Goal: Information Seeking & Learning: Learn about a topic

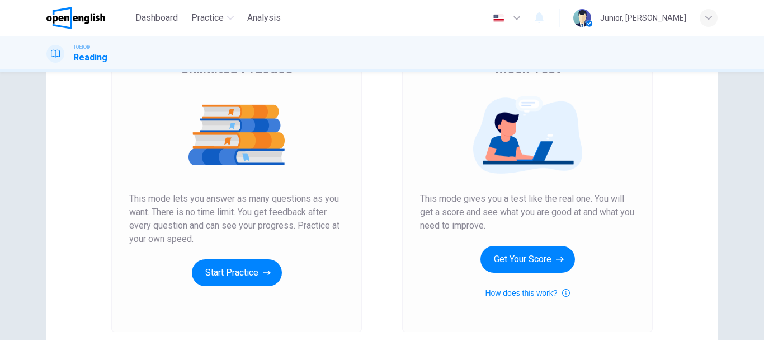
scroll to position [136, 0]
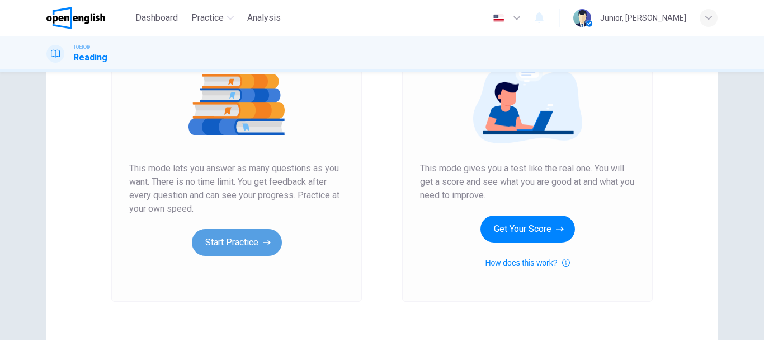
click at [233, 242] on button "Start Practice" at bounding box center [237, 242] width 90 height 27
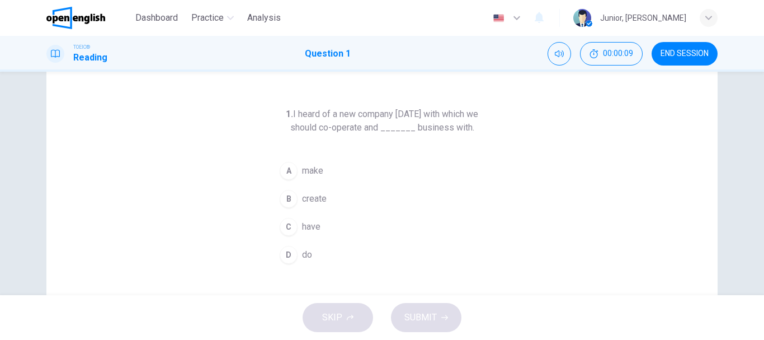
scroll to position [34, 0]
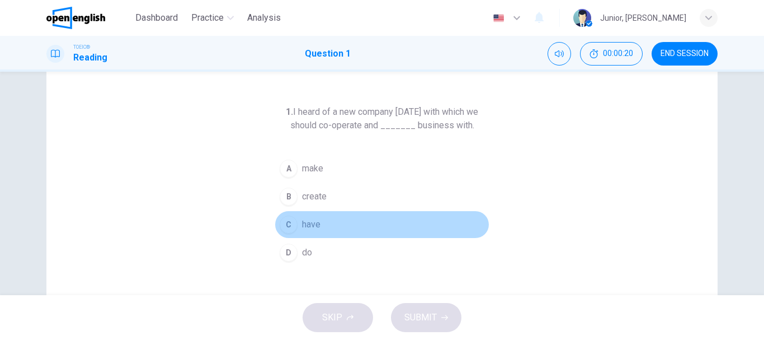
click at [303, 224] on span "have" at bounding box center [311, 224] width 18 height 13
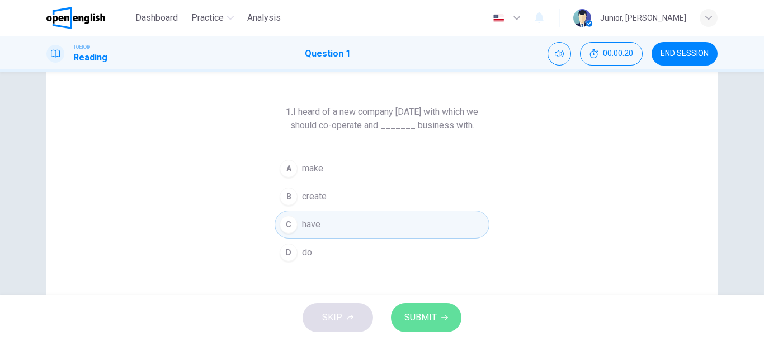
click at [412, 312] on span "SUBMIT" at bounding box center [420, 317] width 32 height 16
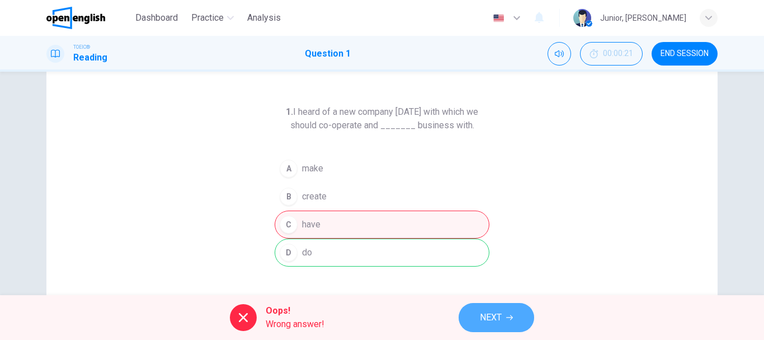
click at [490, 319] on span "NEXT" at bounding box center [491, 317] width 22 height 16
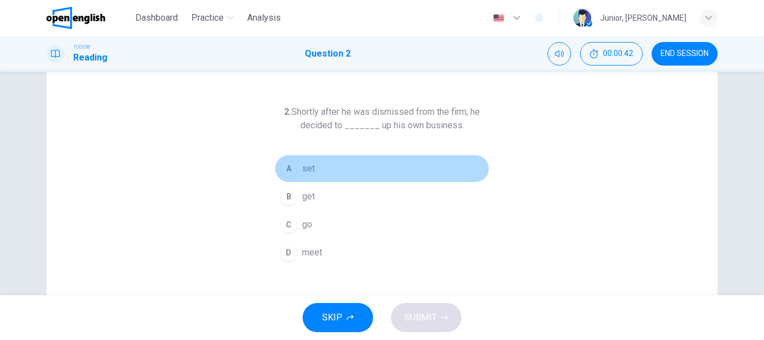
click at [288, 166] on div "A" at bounding box center [289, 168] width 18 height 18
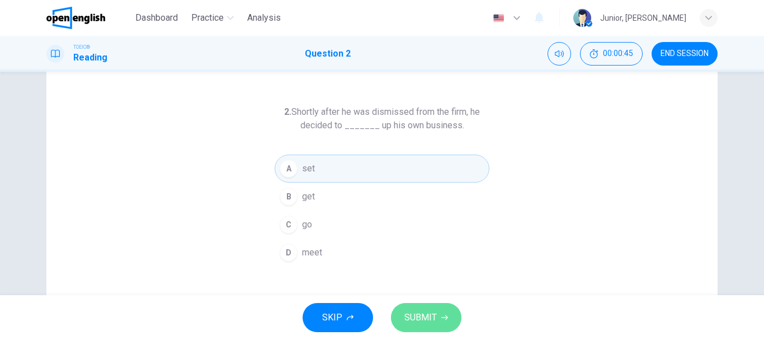
click at [414, 304] on button "SUBMIT" at bounding box center [426, 317] width 70 height 29
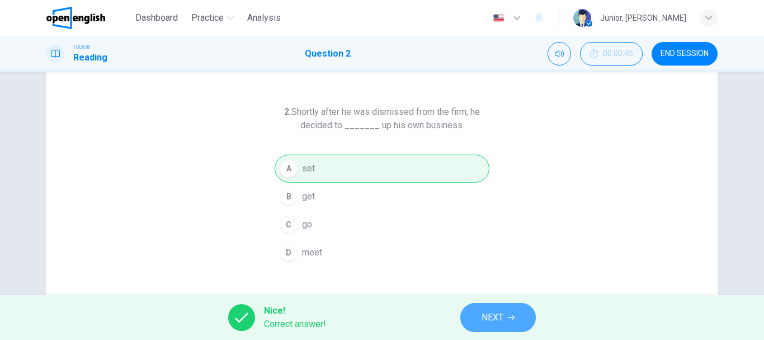
click at [479, 313] on button "NEXT" at bounding box center [498, 317] width 76 height 29
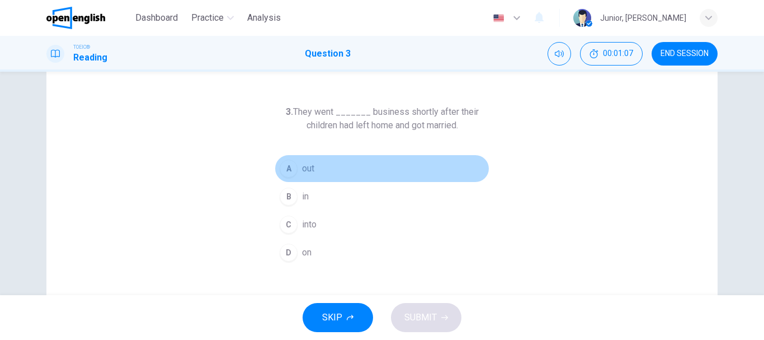
click at [305, 172] on span "out" at bounding box center [308, 168] width 12 height 13
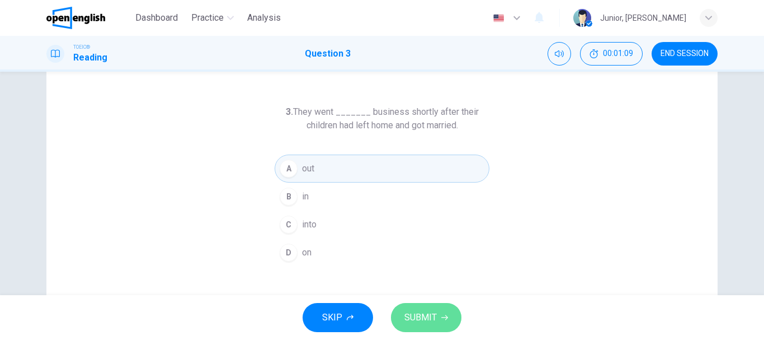
click at [417, 304] on button "SUBMIT" at bounding box center [426, 317] width 70 height 29
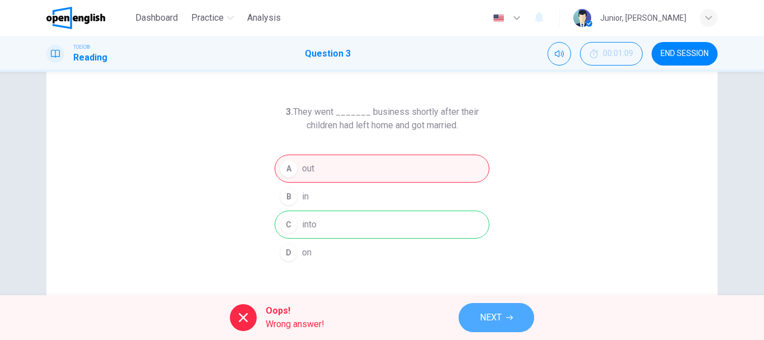
click at [491, 314] on span "NEXT" at bounding box center [491, 317] width 22 height 16
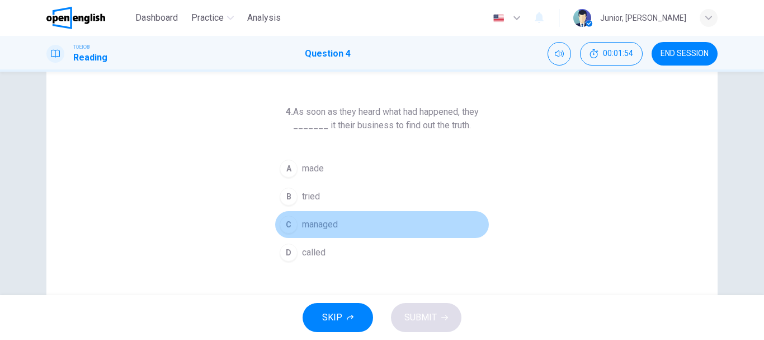
click at [310, 222] on span "managed" at bounding box center [320, 224] width 36 height 13
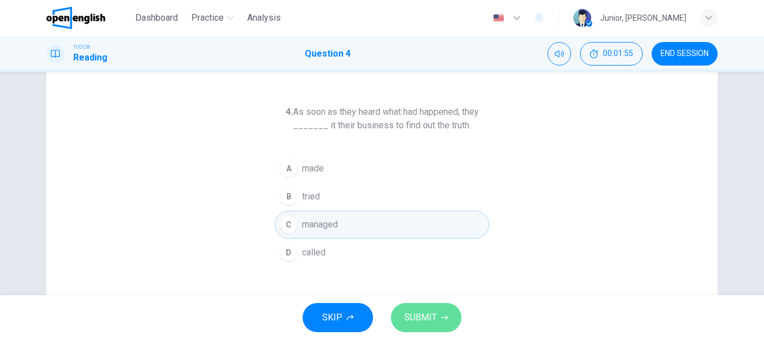
click at [437, 309] on button "SUBMIT" at bounding box center [426, 317] width 70 height 29
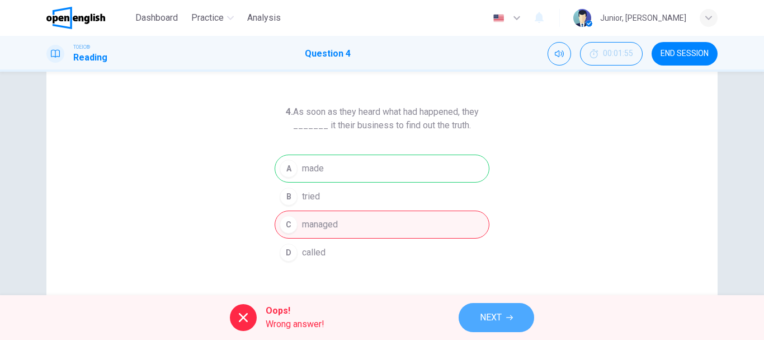
click at [480, 314] on span "NEXT" at bounding box center [491, 317] width 22 height 16
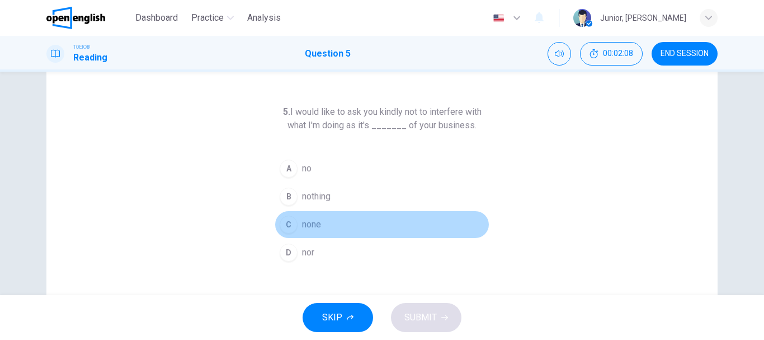
click at [302, 232] on button "C none" at bounding box center [382, 224] width 215 height 28
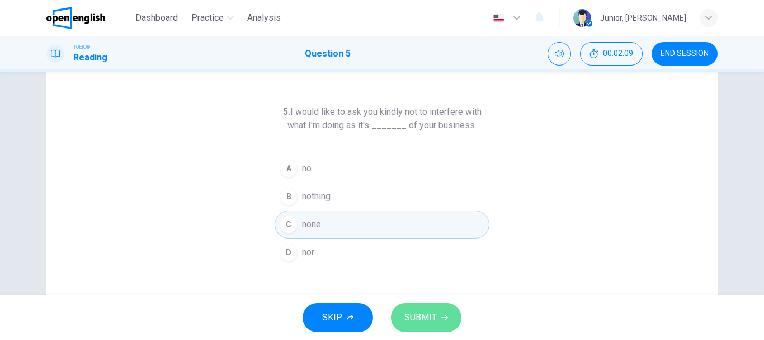
click at [423, 313] on span "SUBMIT" at bounding box center [420, 317] width 32 height 16
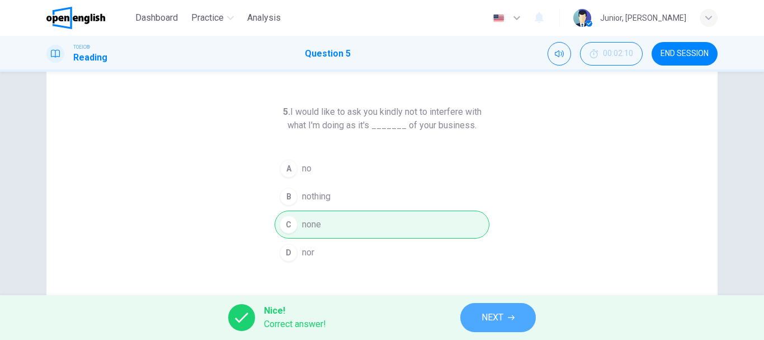
click at [484, 318] on span "NEXT" at bounding box center [493, 317] width 22 height 16
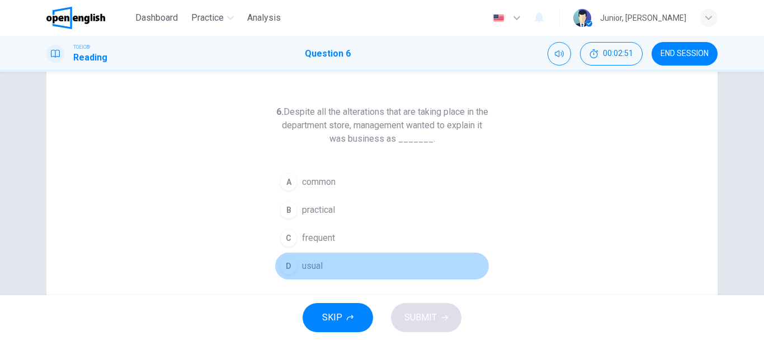
click at [325, 258] on button "D usual" at bounding box center [382, 266] width 215 height 28
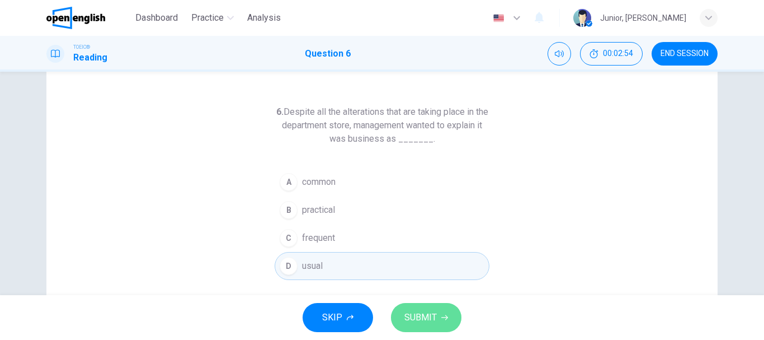
click at [419, 312] on span "SUBMIT" at bounding box center [420, 317] width 32 height 16
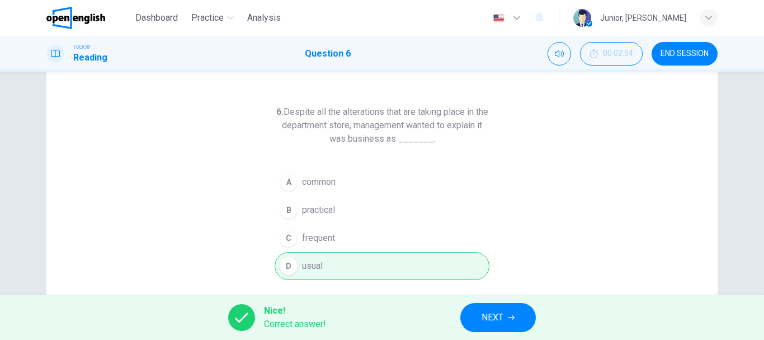
click at [419, 312] on div "Nice! Correct answer! NEXT" at bounding box center [382, 317] width 764 height 45
click at [487, 317] on span "NEXT" at bounding box center [493, 317] width 22 height 16
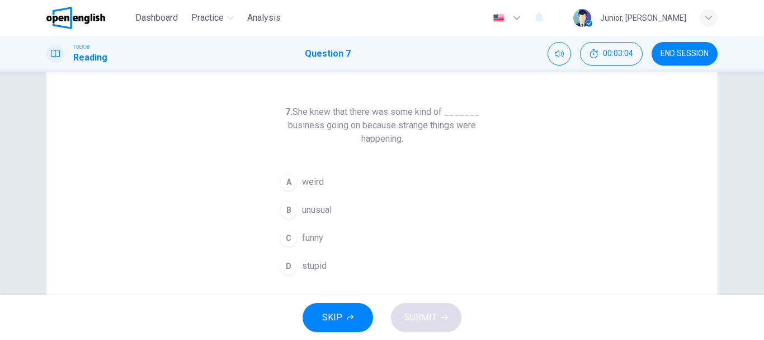
click at [321, 216] on span "unusual" at bounding box center [317, 209] width 30 height 13
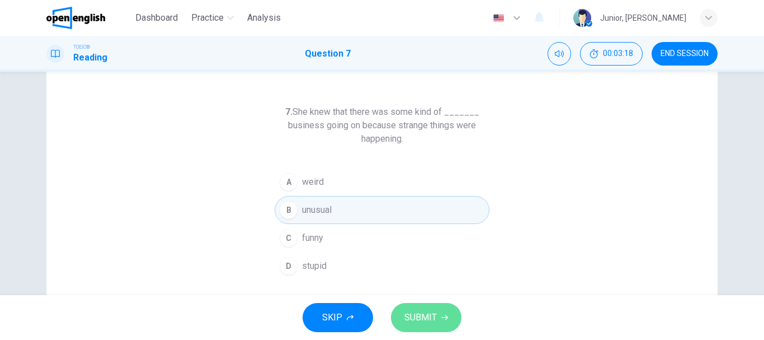
click at [437, 322] on button "SUBMIT" at bounding box center [426, 317] width 70 height 29
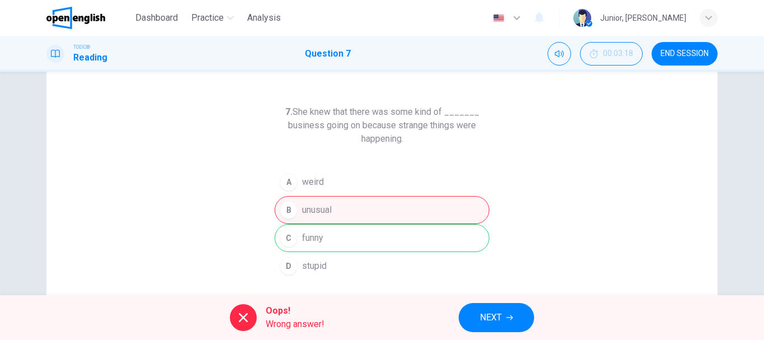
click at [486, 308] on button "NEXT" at bounding box center [497, 317] width 76 height 29
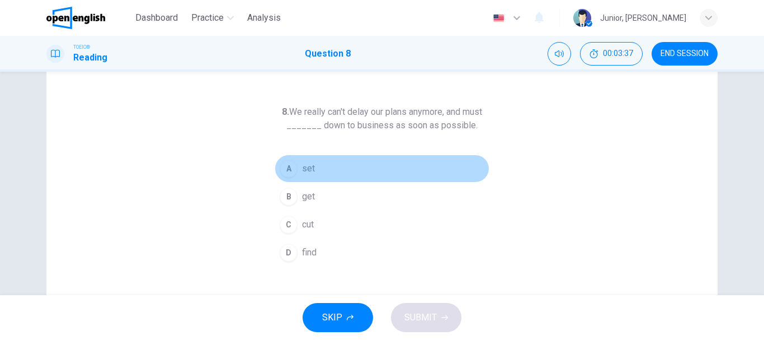
click at [292, 167] on div "A" at bounding box center [289, 168] width 18 height 18
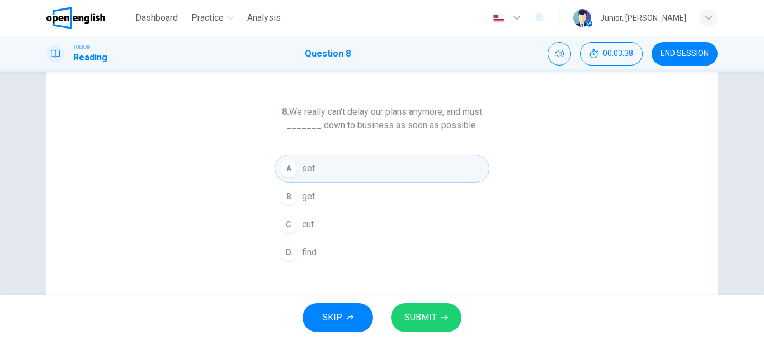
click at [409, 314] on span "SUBMIT" at bounding box center [420, 317] width 32 height 16
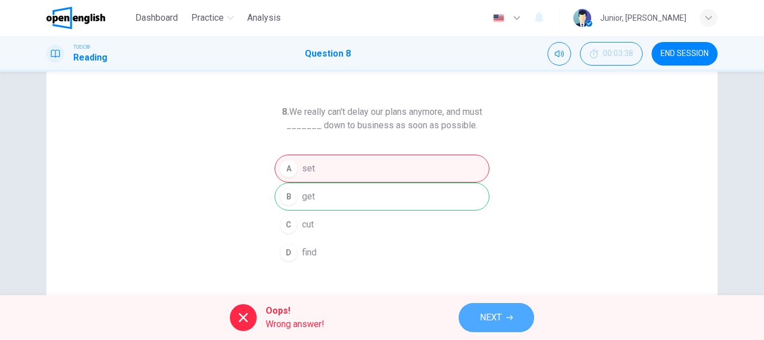
click at [488, 313] on span "NEXT" at bounding box center [491, 317] width 22 height 16
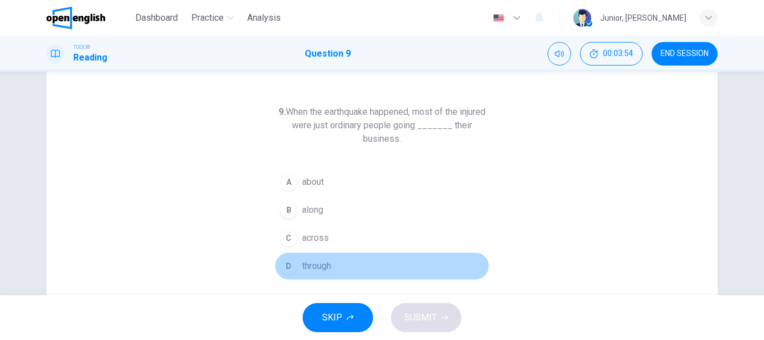
click at [324, 266] on span "through" at bounding box center [316, 265] width 29 height 13
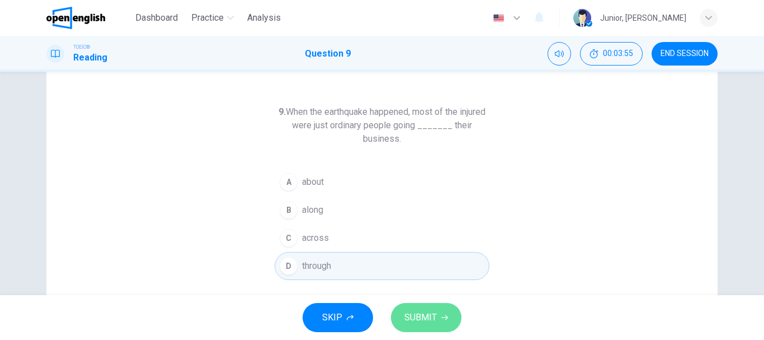
click at [430, 321] on span "SUBMIT" at bounding box center [420, 317] width 32 height 16
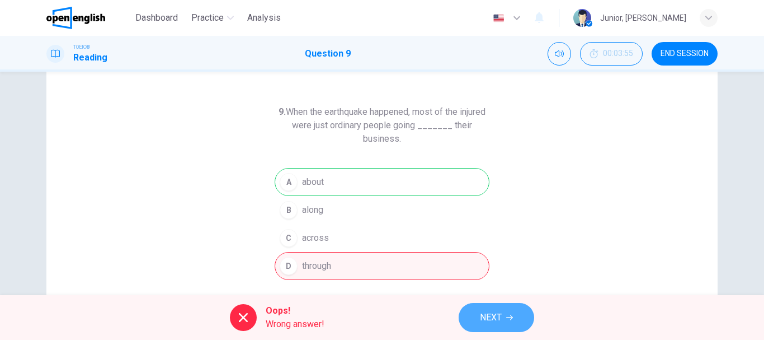
click at [485, 315] on span "NEXT" at bounding box center [491, 317] width 22 height 16
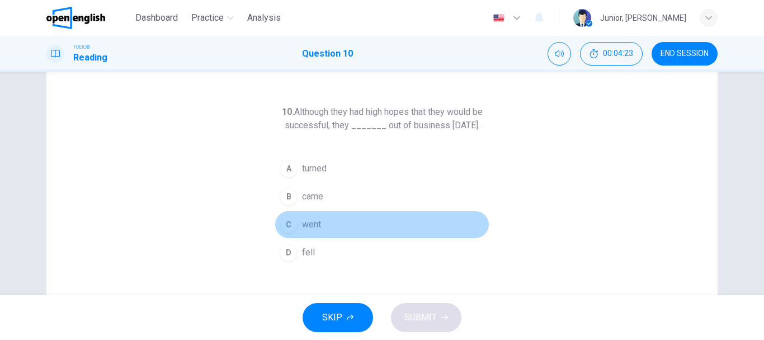
click at [303, 231] on span "went" at bounding box center [311, 224] width 19 height 13
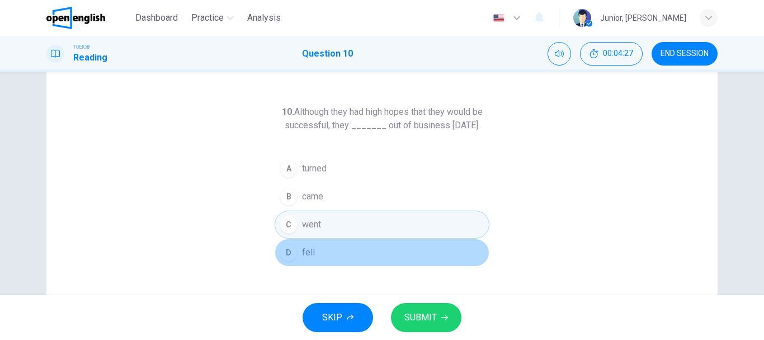
click at [304, 259] on span "fell" at bounding box center [308, 252] width 13 height 13
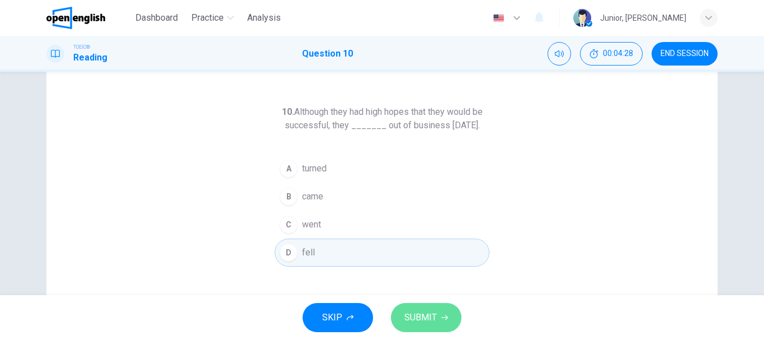
click at [420, 308] on button "SUBMIT" at bounding box center [426, 317] width 70 height 29
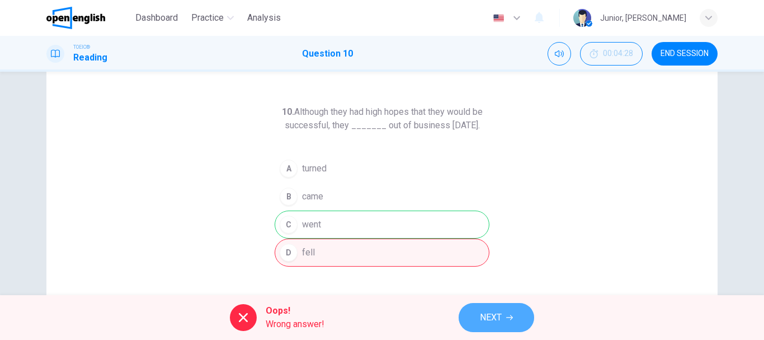
click at [484, 323] on span "NEXT" at bounding box center [491, 317] width 22 height 16
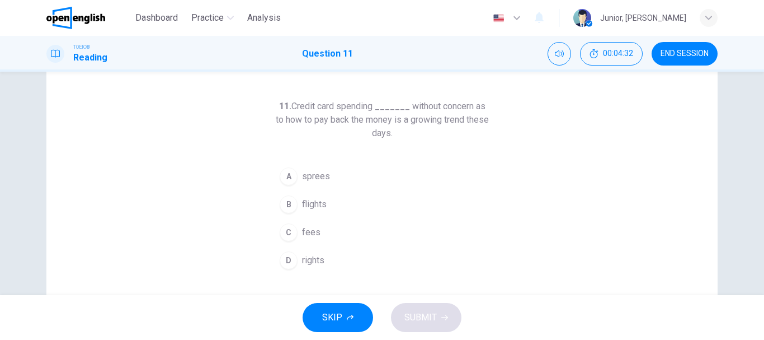
scroll to position [38, 0]
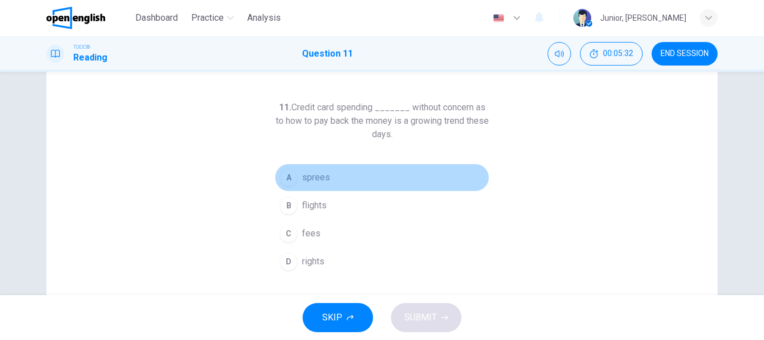
click at [302, 176] on span "sprees" at bounding box center [316, 177] width 28 height 13
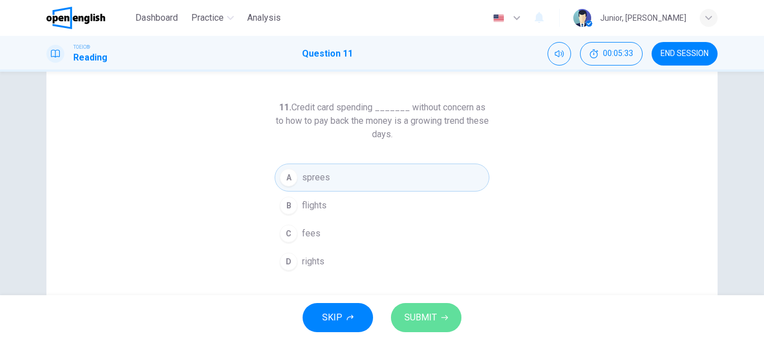
click at [423, 317] on span "SUBMIT" at bounding box center [420, 317] width 32 height 16
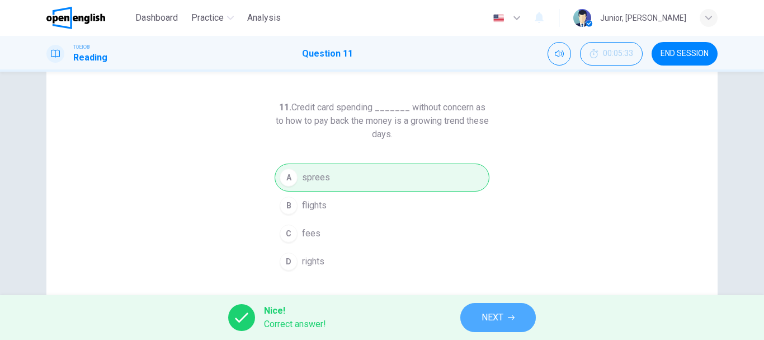
click at [485, 316] on span "NEXT" at bounding box center [493, 317] width 22 height 16
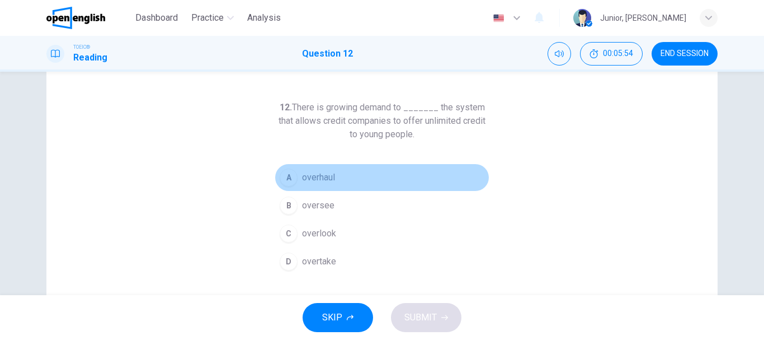
click at [309, 166] on button "A overhaul" at bounding box center [382, 177] width 215 height 28
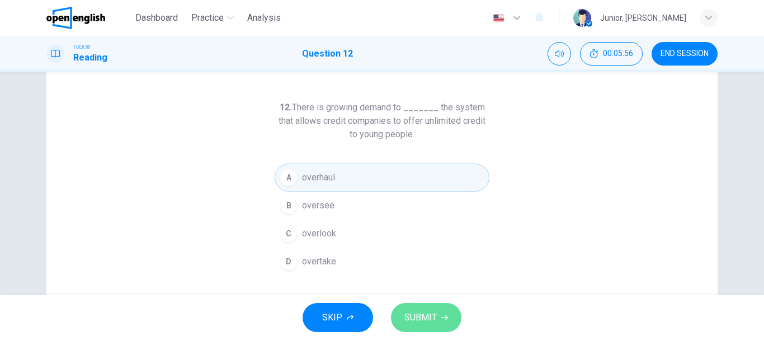
click at [449, 309] on button "SUBMIT" at bounding box center [426, 317] width 70 height 29
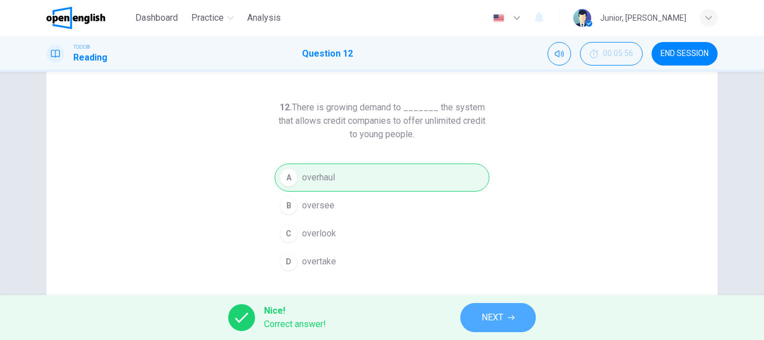
click at [522, 312] on button "NEXT" at bounding box center [498, 317] width 76 height 29
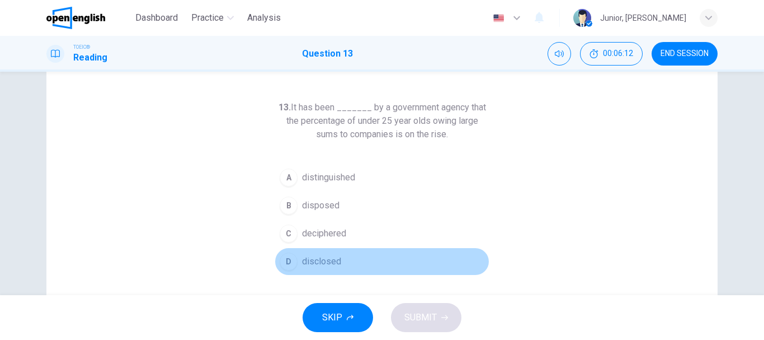
click at [325, 257] on span "disclosed" at bounding box center [321, 261] width 39 height 13
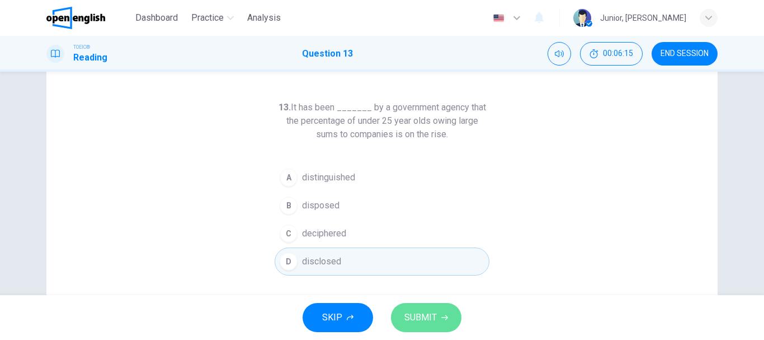
click at [413, 310] on span "SUBMIT" at bounding box center [420, 317] width 32 height 16
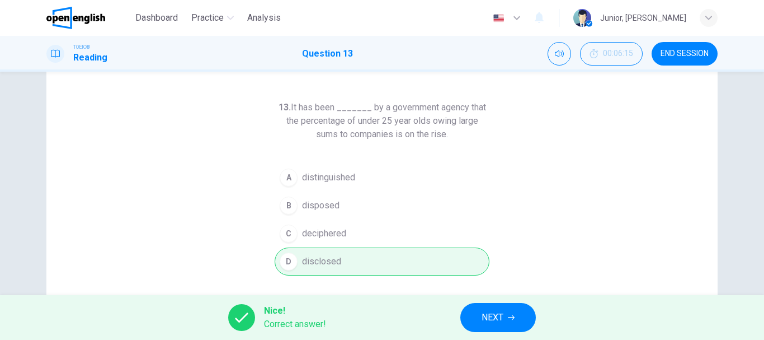
click at [489, 315] on span "NEXT" at bounding box center [493, 317] width 22 height 16
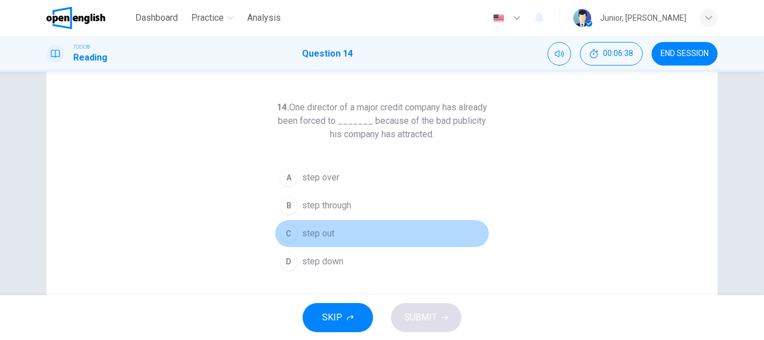
click at [305, 237] on span "step out" at bounding box center [318, 233] width 32 height 13
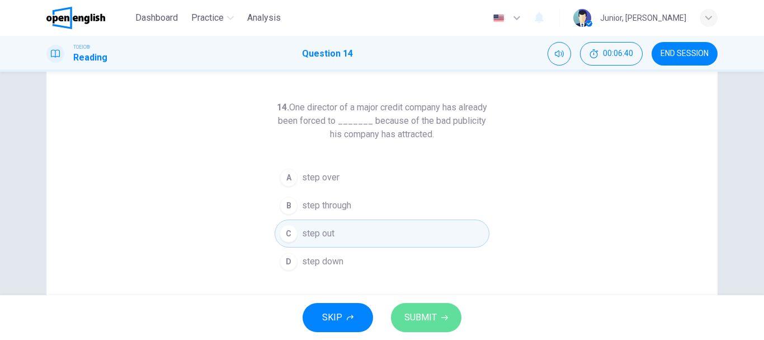
click at [404, 310] on span "SUBMIT" at bounding box center [420, 317] width 32 height 16
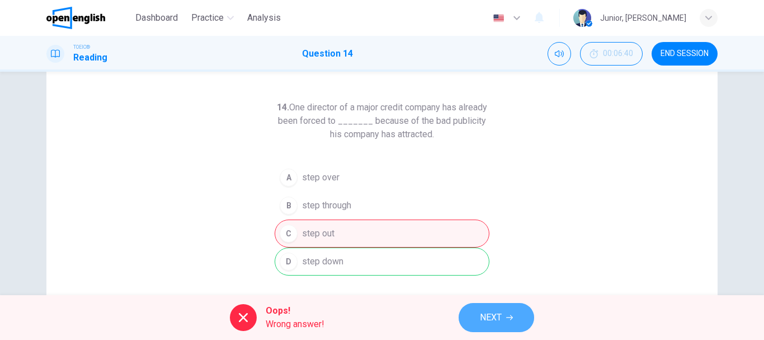
click at [495, 304] on button "NEXT" at bounding box center [497, 317] width 76 height 29
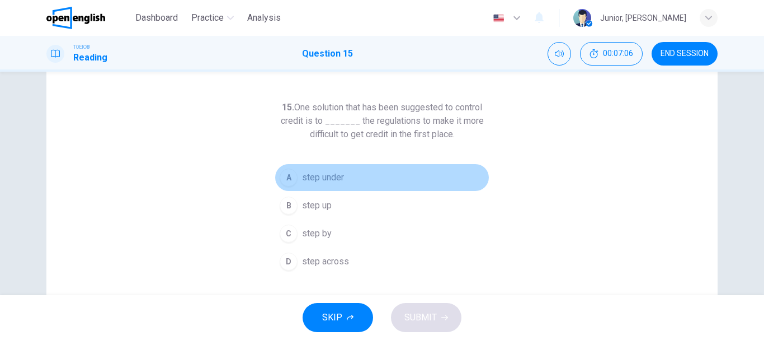
click at [315, 176] on span "step under" at bounding box center [323, 177] width 42 height 13
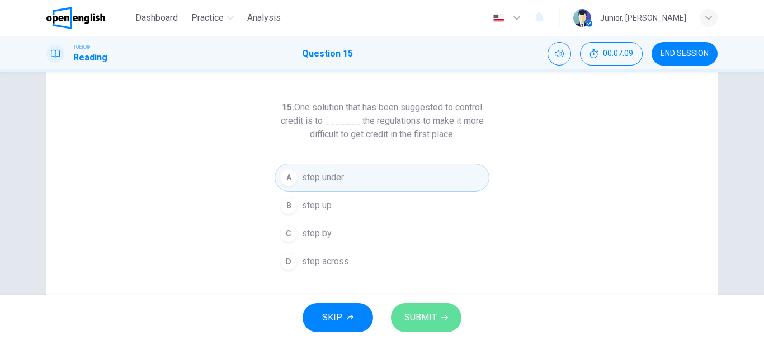
click at [428, 306] on button "SUBMIT" at bounding box center [426, 317] width 70 height 29
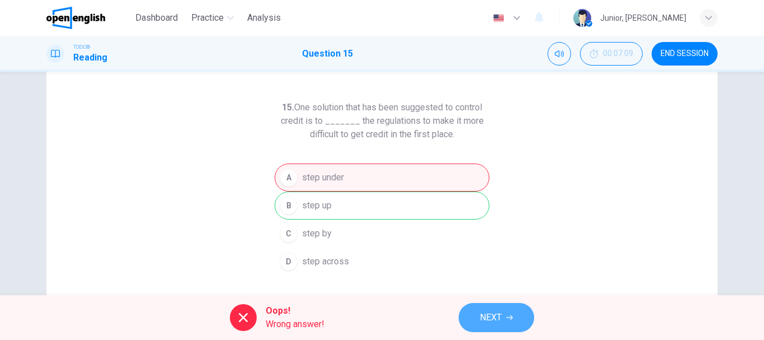
click at [473, 310] on button "NEXT" at bounding box center [497, 317] width 76 height 29
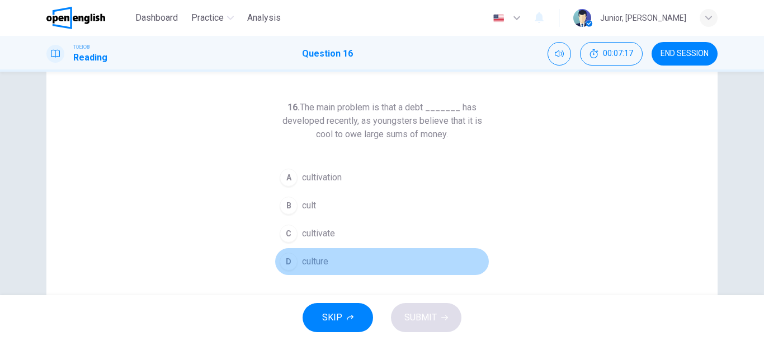
click at [323, 261] on span "culture" at bounding box center [315, 261] width 26 height 13
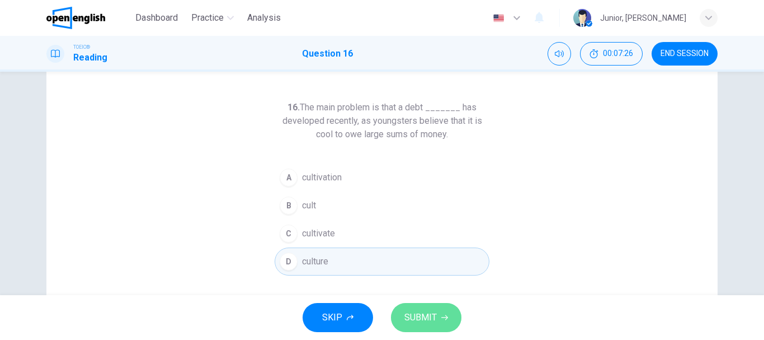
click at [424, 309] on span "SUBMIT" at bounding box center [420, 317] width 32 height 16
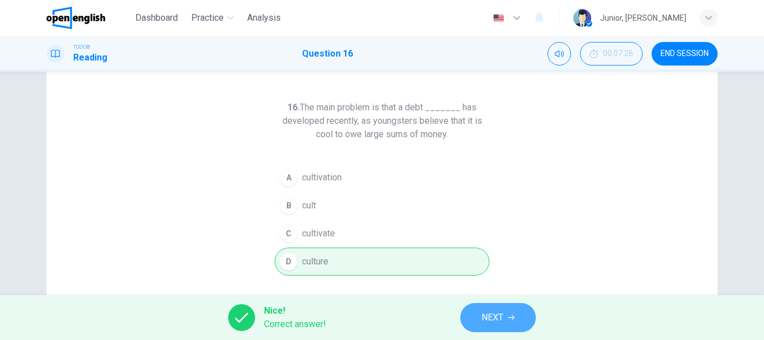
click at [492, 303] on button "NEXT" at bounding box center [498, 317] width 76 height 29
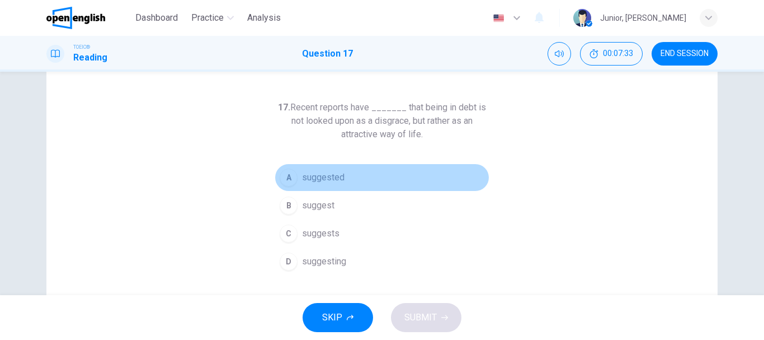
click at [327, 180] on span "suggested" at bounding box center [323, 177] width 43 height 13
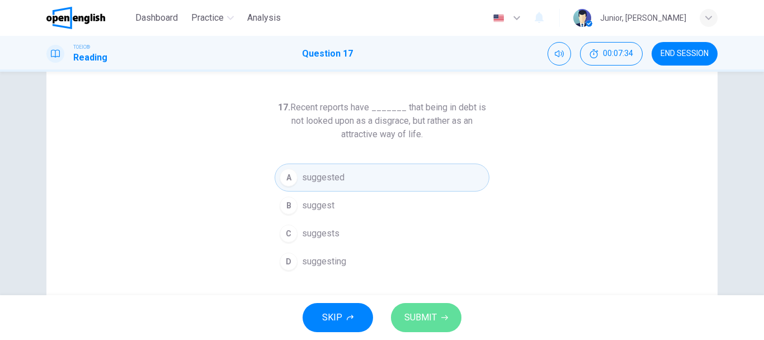
click at [444, 326] on button "SUBMIT" at bounding box center [426, 317] width 70 height 29
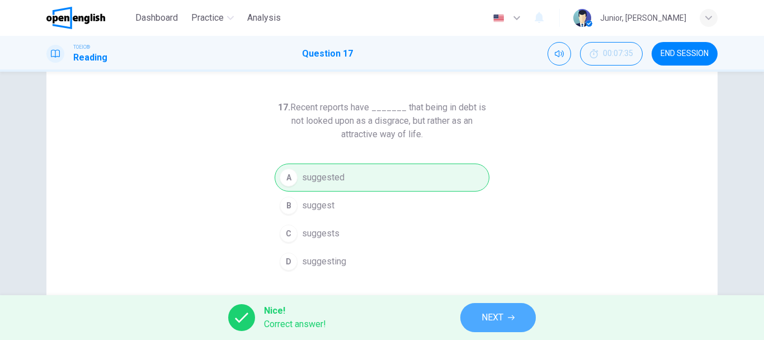
click at [487, 321] on span "NEXT" at bounding box center [493, 317] width 22 height 16
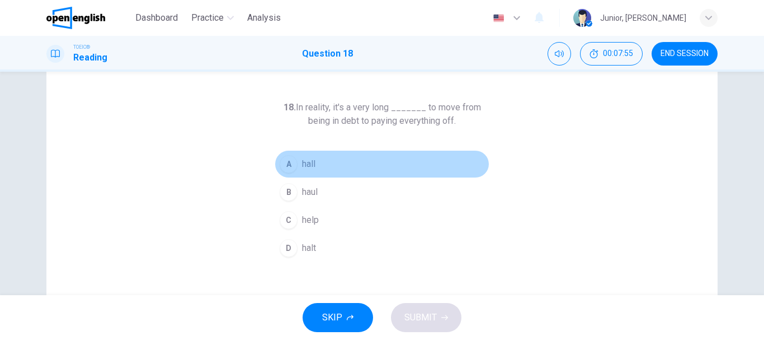
click at [303, 154] on button "A hall" at bounding box center [382, 164] width 215 height 28
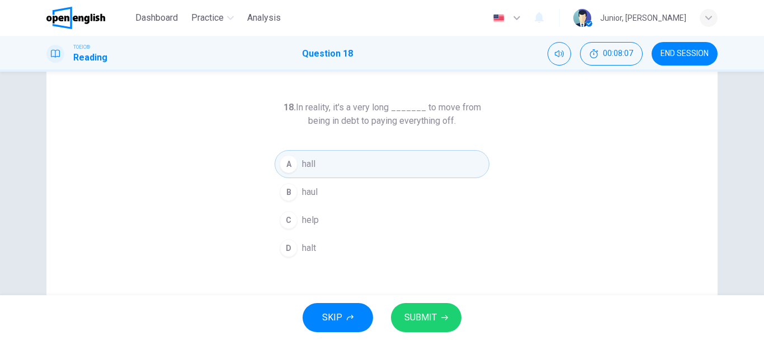
click at [428, 309] on button "SUBMIT" at bounding box center [426, 317] width 70 height 29
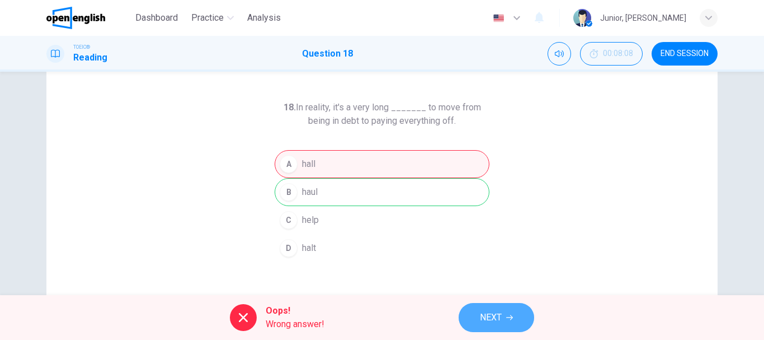
click at [498, 318] on span "NEXT" at bounding box center [491, 317] width 22 height 16
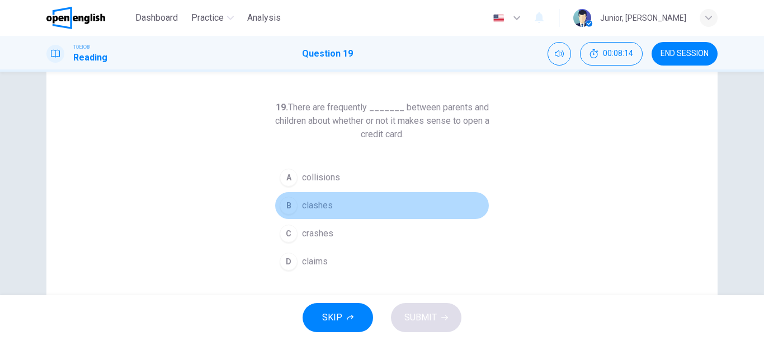
click at [322, 204] on span "clashes" at bounding box center [317, 205] width 31 height 13
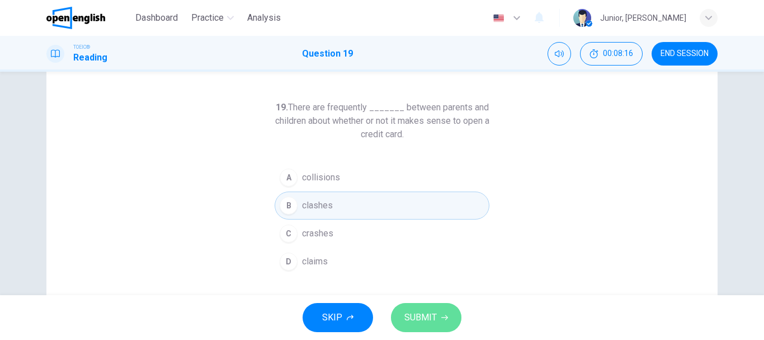
click at [418, 312] on span "SUBMIT" at bounding box center [420, 317] width 32 height 16
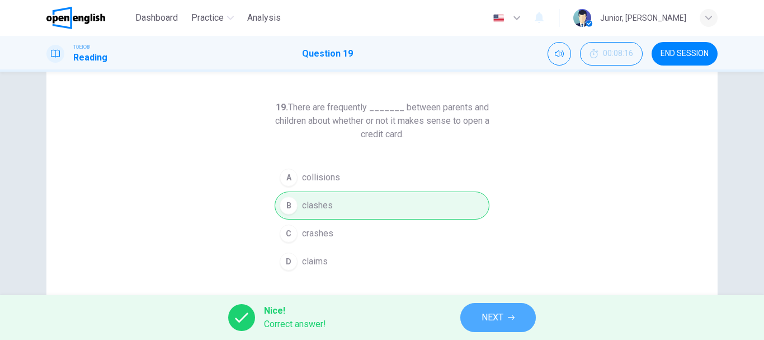
click at [503, 314] on span "NEXT" at bounding box center [493, 317] width 22 height 16
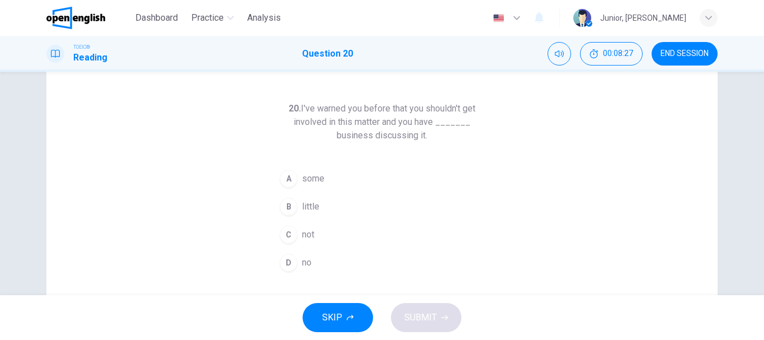
scroll to position [41, 0]
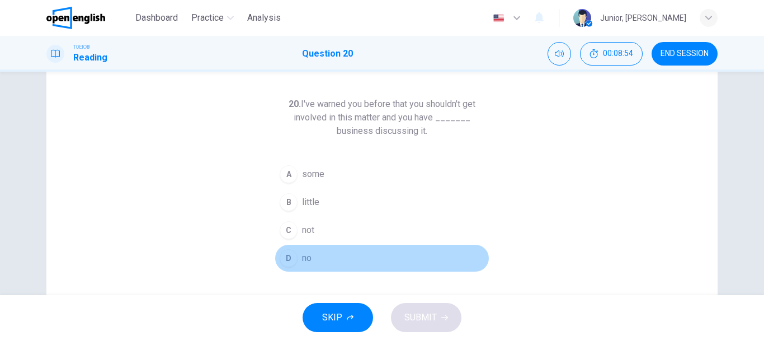
click at [290, 256] on div "D" at bounding box center [289, 258] width 18 height 18
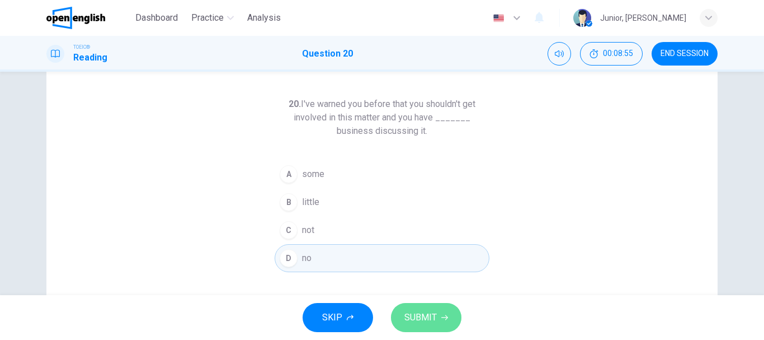
click at [428, 324] on span "SUBMIT" at bounding box center [420, 317] width 32 height 16
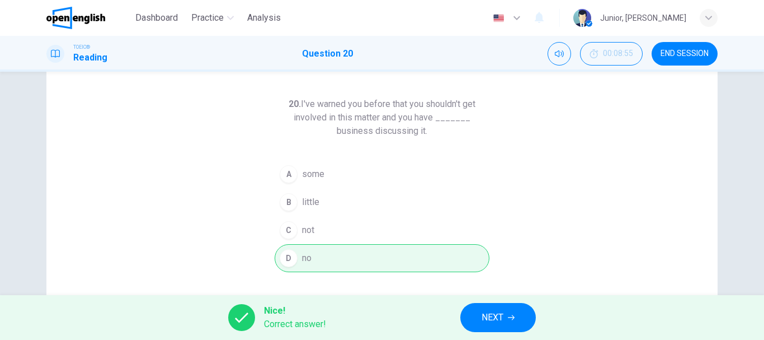
click at [476, 323] on button "NEXT" at bounding box center [498, 317] width 76 height 29
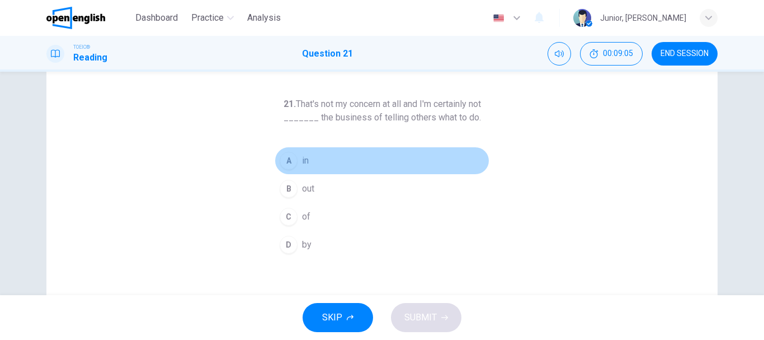
click at [295, 158] on button "A in" at bounding box center [382, 161] width 215 height 28
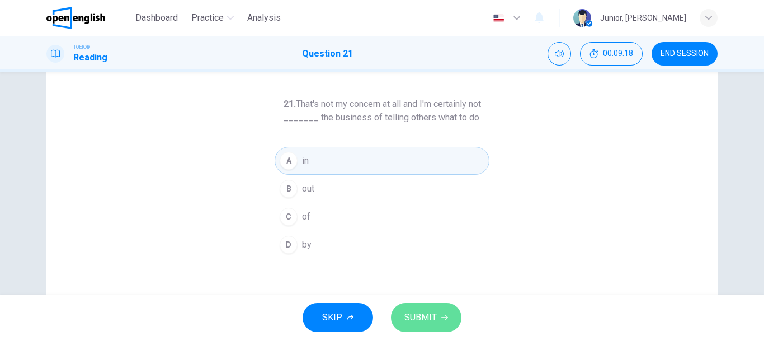
click at [426, 324] on span "SUBMIT" at bounding box center [420, 317] width 32 height 16
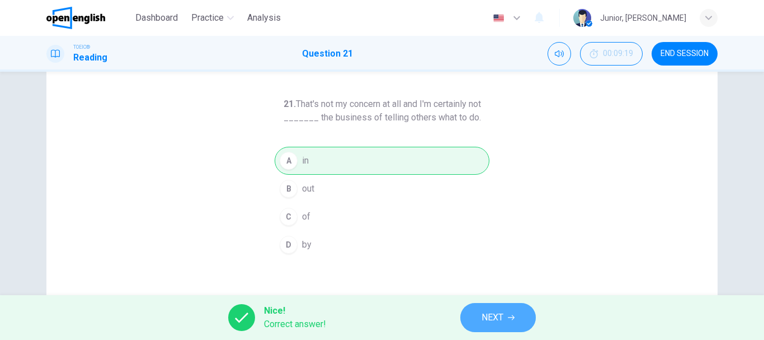
click at [494, 310] on span "NEXT" at bounding box center [493, 317] width 22 height 16
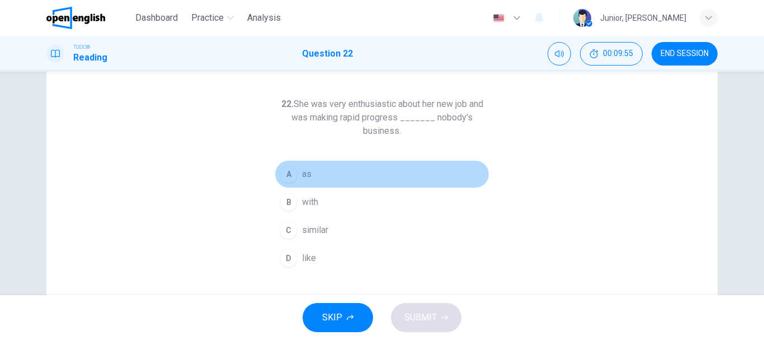
click at [285, 167] on div "A" at bounding box center [289, 174] width 18 height 18
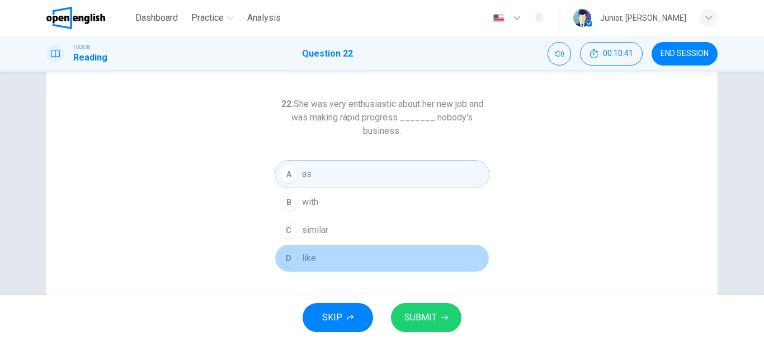
click at [318, 247] on button "D like" at bounding box center [382, 258] width 215 height 28
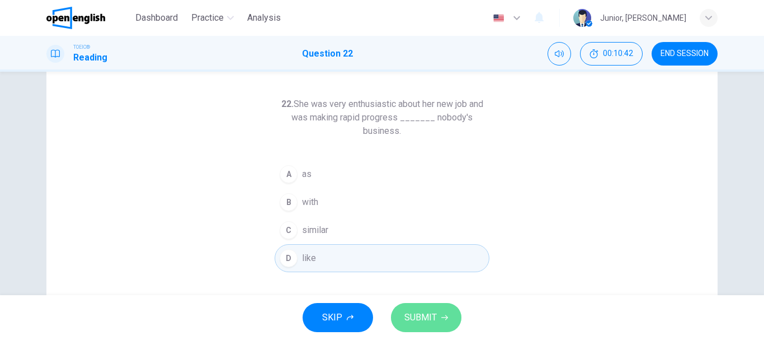
click at [431, 322] on span "SUBMIT" at bounding box center [420, 317] width 32 height 16
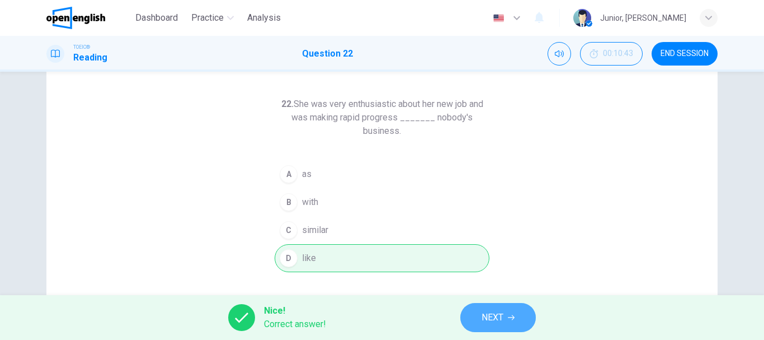
click at [507, 314] on button "NEXT" at bounding box center [498, 317] width 76 height 29
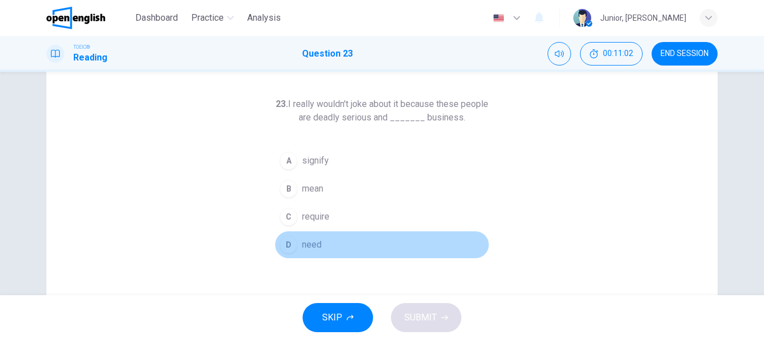
click at [316, 251] on button "D need" at bounding box center [382, 244] width 215 height 28
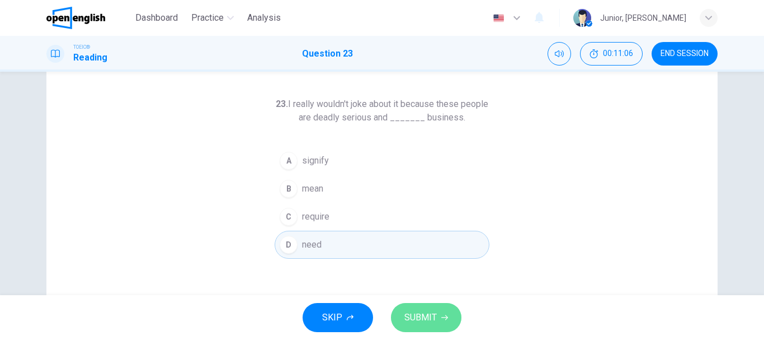
click at [437, 314] on button "SUBMIT" at bounding box center [426, 317] width 70 height 29
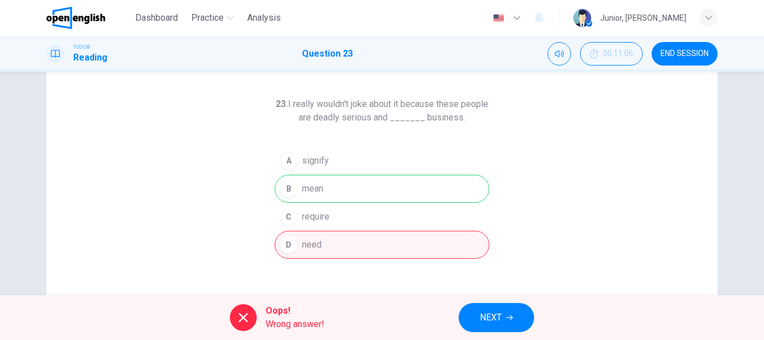
click at [487, 305] on button "NEXT" at bounding box center [497, 317] width 76 height 29
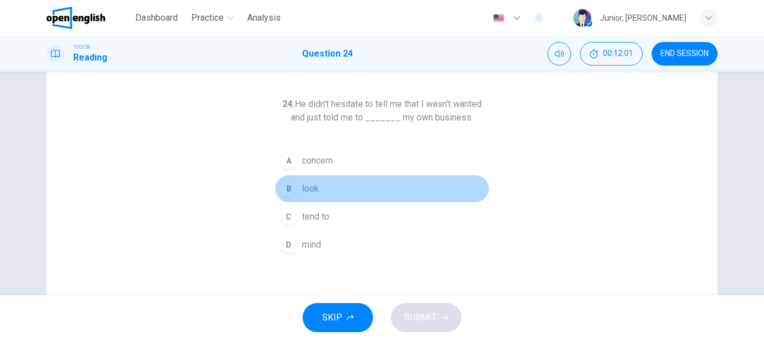
click at [302, 187] on span "look" at bounding box center [310, 188] width 17 height 13
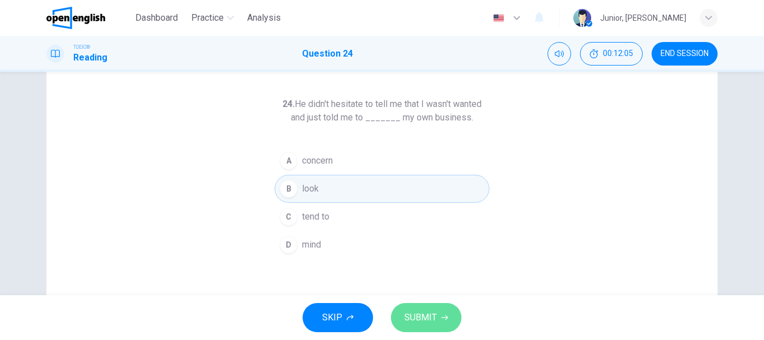
click at [411, 312] on span "SUBMIT" at bounding box center [420, 317] width 32 height 16
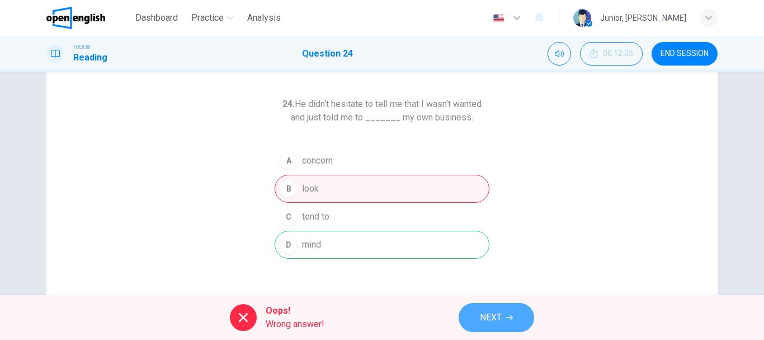
click at [505, 315] on button "NEXT" at bounding box center [497, 317] width 76 height 29
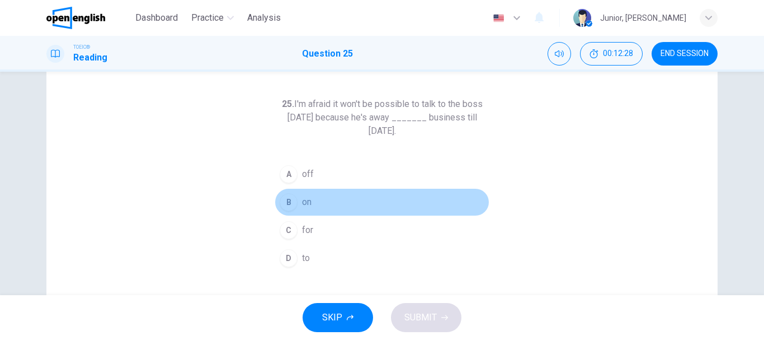
click at [306, 197] on span "on" at bounding box center [307, 201] width 10 height 13
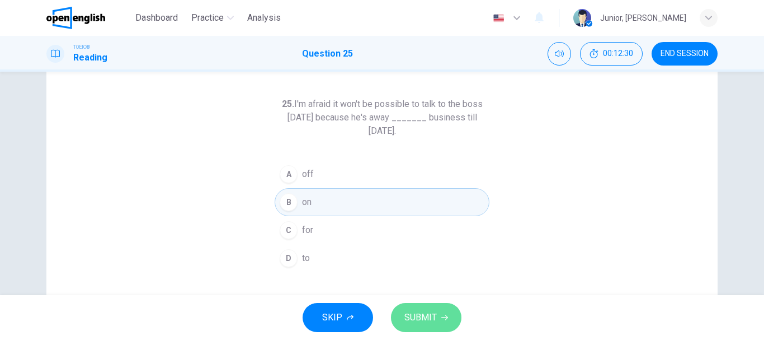
click at [435, 324] on span "SUBMIT" at bounding box center [420, 317] width 32 height 16
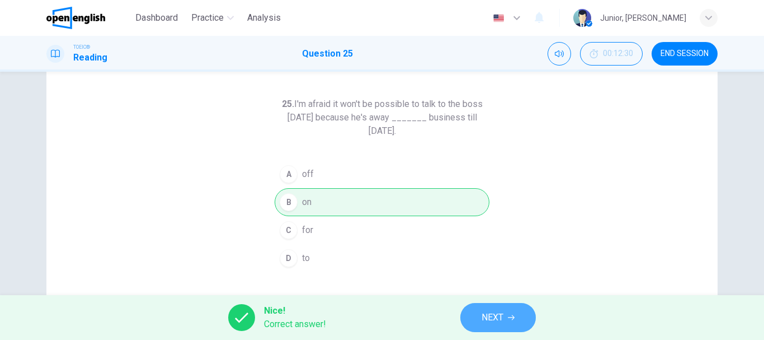
click at [510, 309] on button "NEXT" at bounding box center [498, 317] width 76 height 29
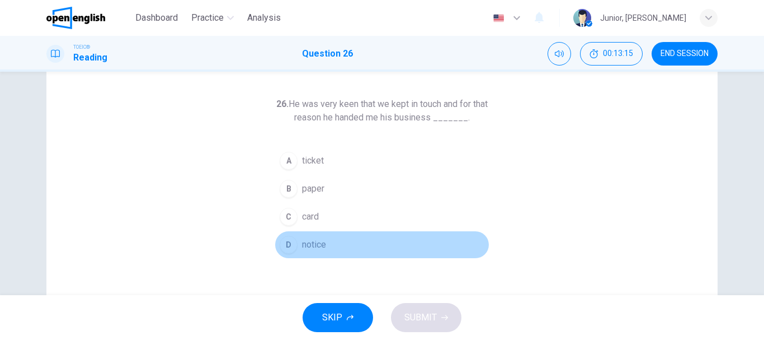
click at [313, 243] on span "notice" at bounding box center [314, 244] width 24 height 13
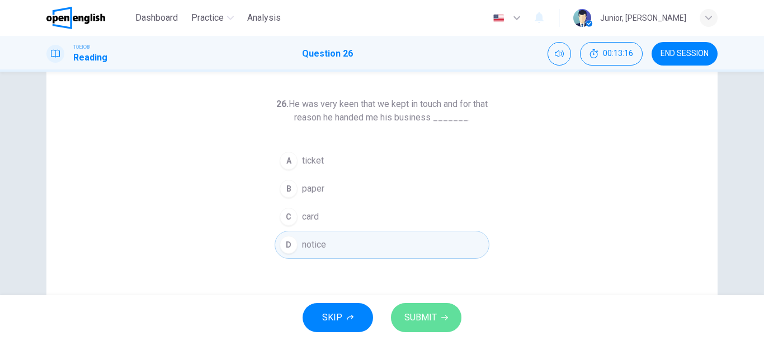
click at [435, 317] on span "SUBMIT" at bounding box center [420, 317] width 32 height 16
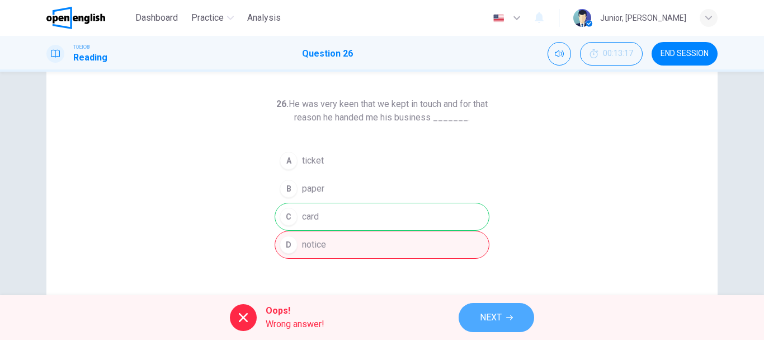
click at [487, 320] on span "NEXT" at bounding box center [491, 317] width 22 height 16
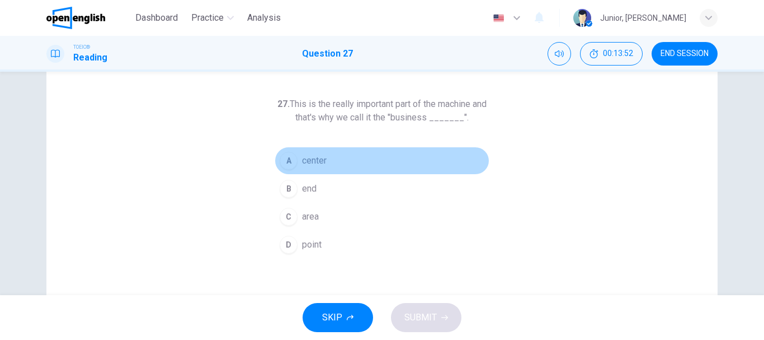
click at [315, 157] on span "center" at bounding box center [314, 160] width 25 height 13
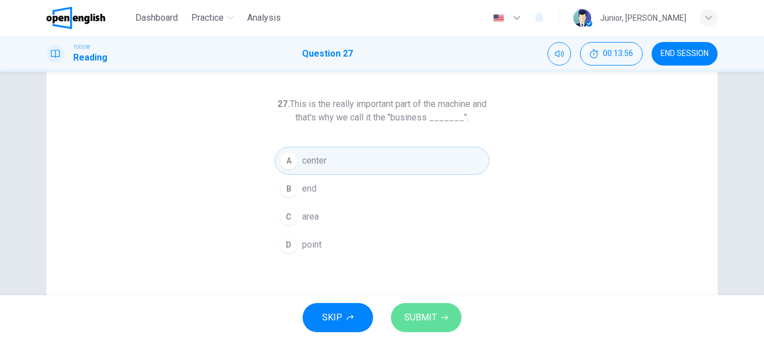
click at [413, 313] on span "SUBMIT" at bounding box center [420, 317] width 32 height 16
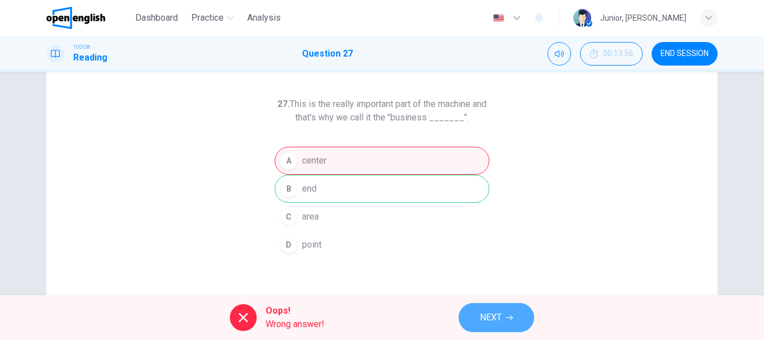
click at [471, 314] on button "NEXT" at bounding box center [497, 317] width 76 height 29
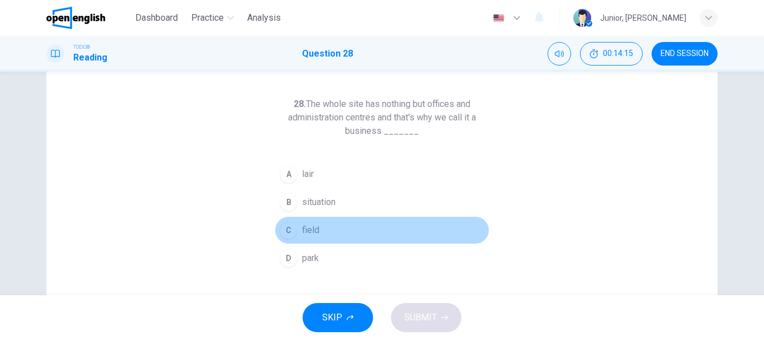
click at [308, 224] on span "field" at bounding box center [310, 229] width 17 height 13
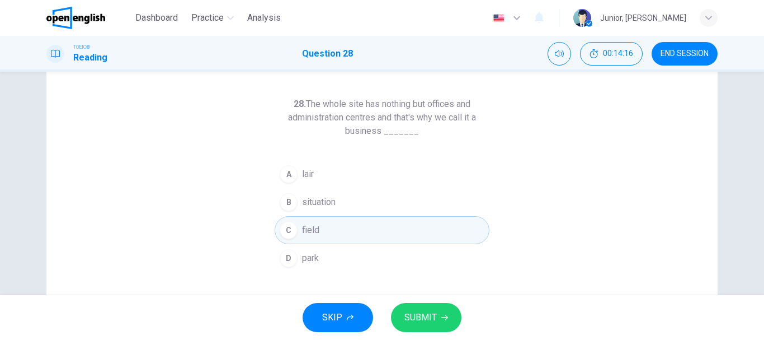
click at [425, 315] on span "SUBMIT" at bounding box center [420, 317] width 32 height 16
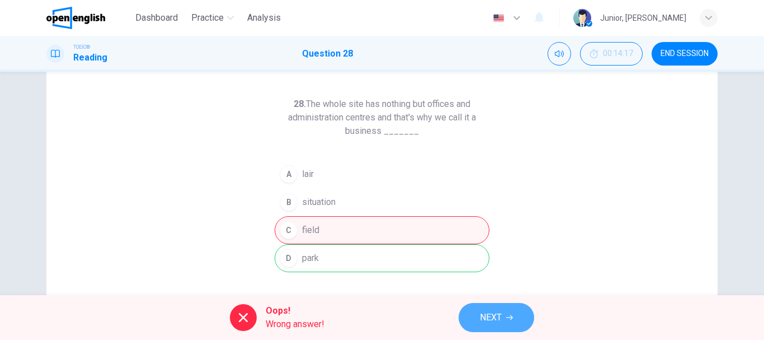
click at [488, 315] on span "NEXT" at bounding box center [491, 317] width 22 height 16
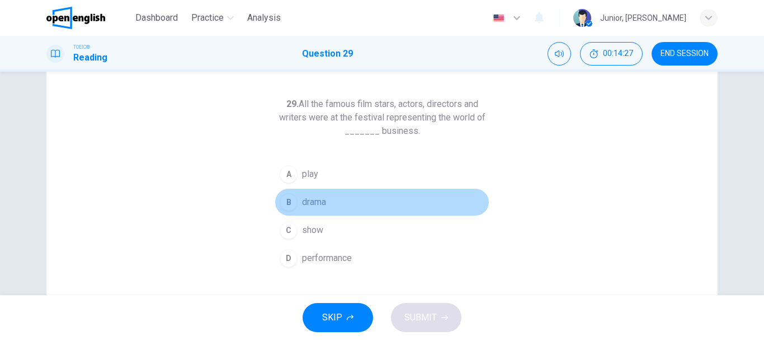
click at [318, 206] on span "drama" at bounding box center [314, 201] width 24 height 13
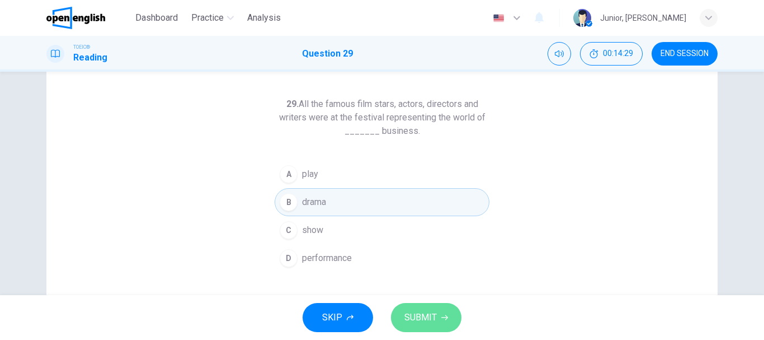
click at [435, 308] on button "SUBMIT" at bounding box center [426, 317] width 70 height 29
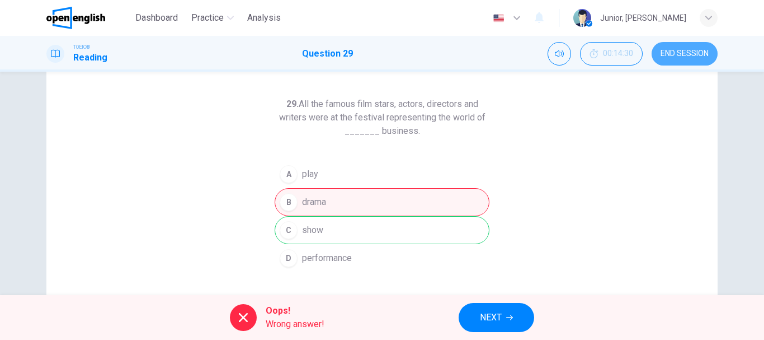
click at [696, 46] on button "END SESSION" at bounding box center [685, 53] width 66 height 23
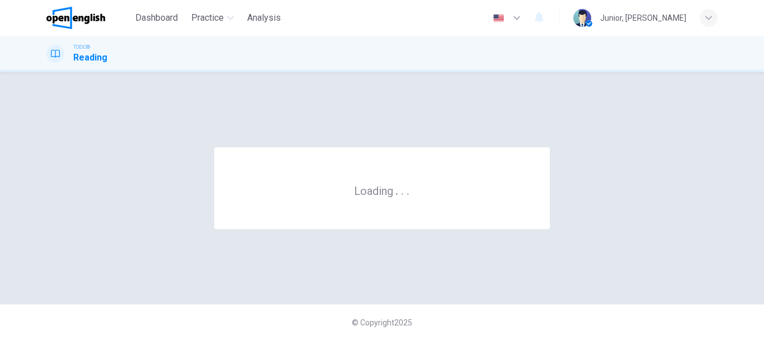
scroll to position [0, 0]
